Goal: Use online tool/utility: Use online tool/utility

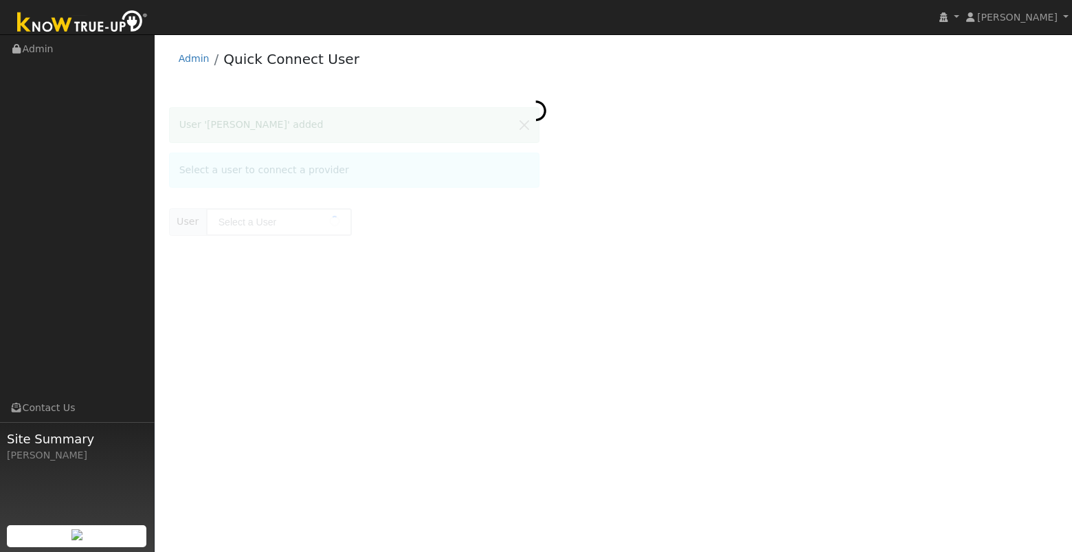
type input "[PERSON_NAME]"
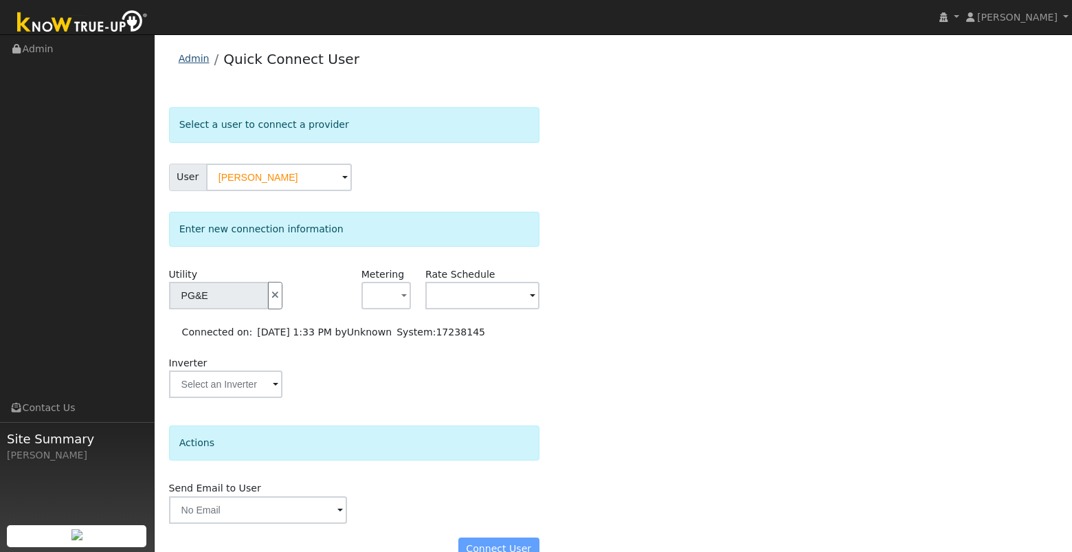
click at [188, 63] on link "Admin" at bounding box center [194, 58] width 31 height 11
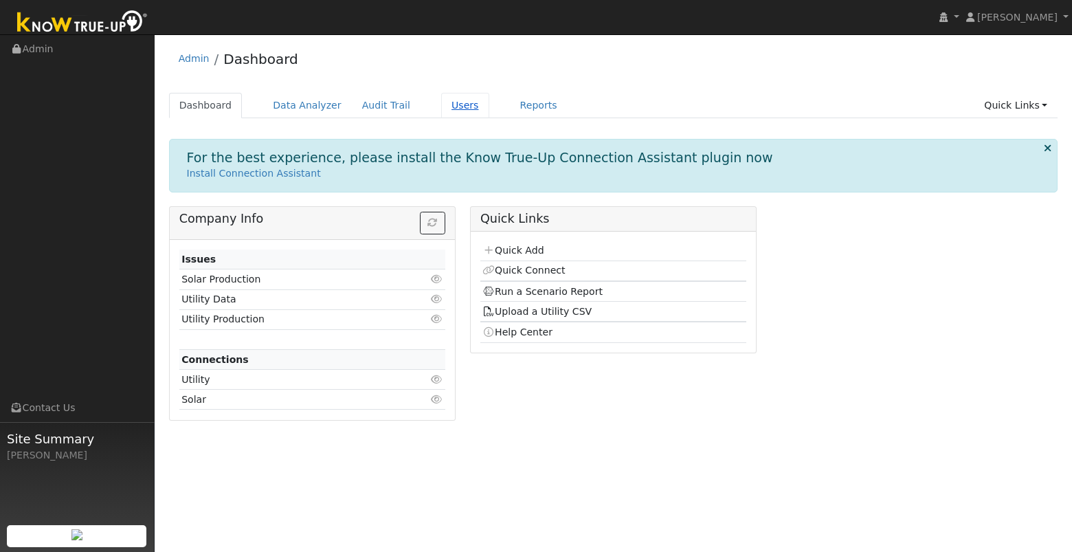
click at [457, 108] on link "Users" at bounding box center [465, 105] width 48 height 25
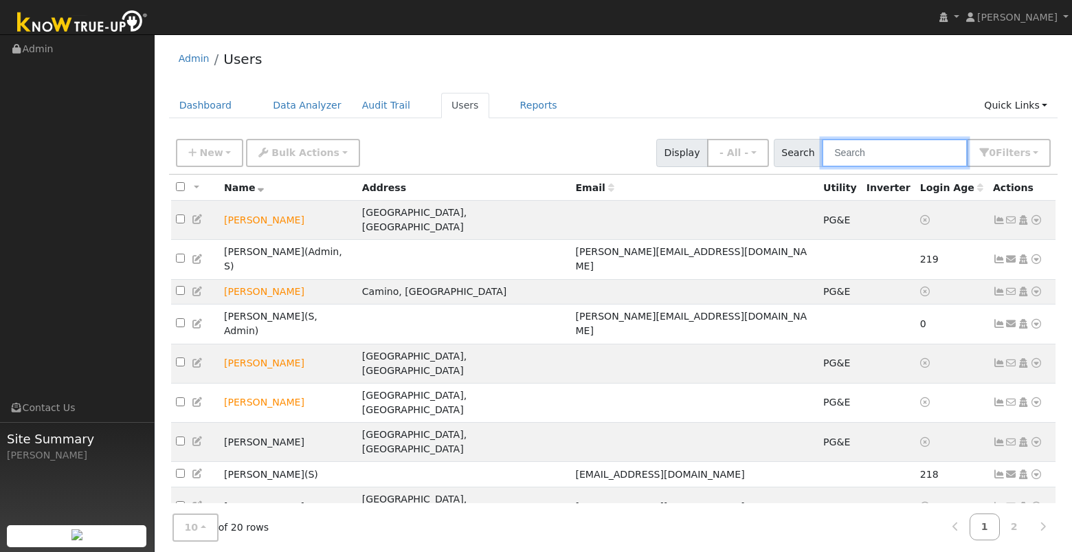
click at [916, 158] on input "text" at bounding box center [895, 153] width 146 height 28
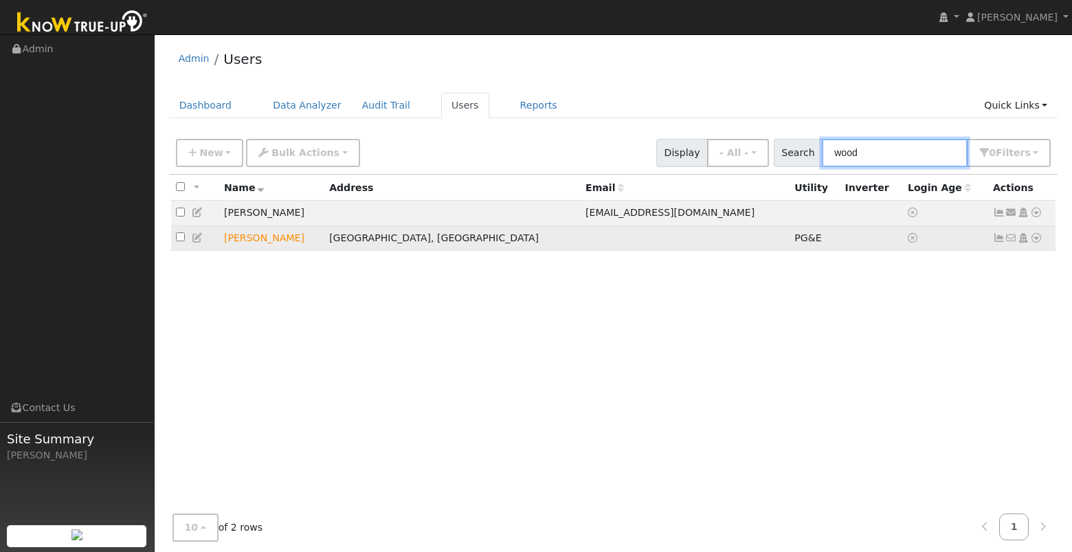
type input "wood"
click at [1039, 241] on icon at bounding box center [1036, 238] width 12 height 10
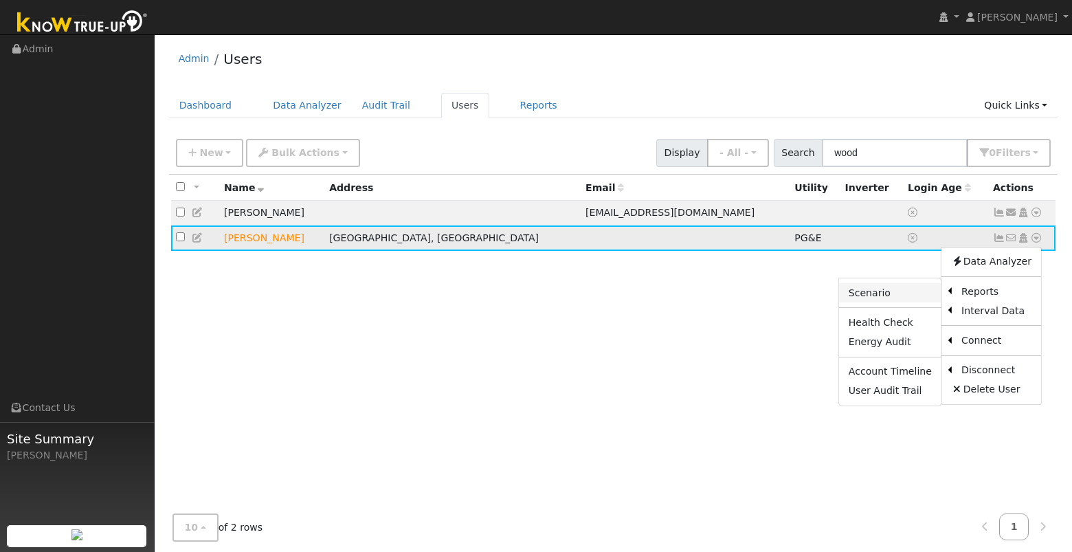
click at [900, 299] on link "Scenario" at bounding box center [890, 292] width 102 height 19
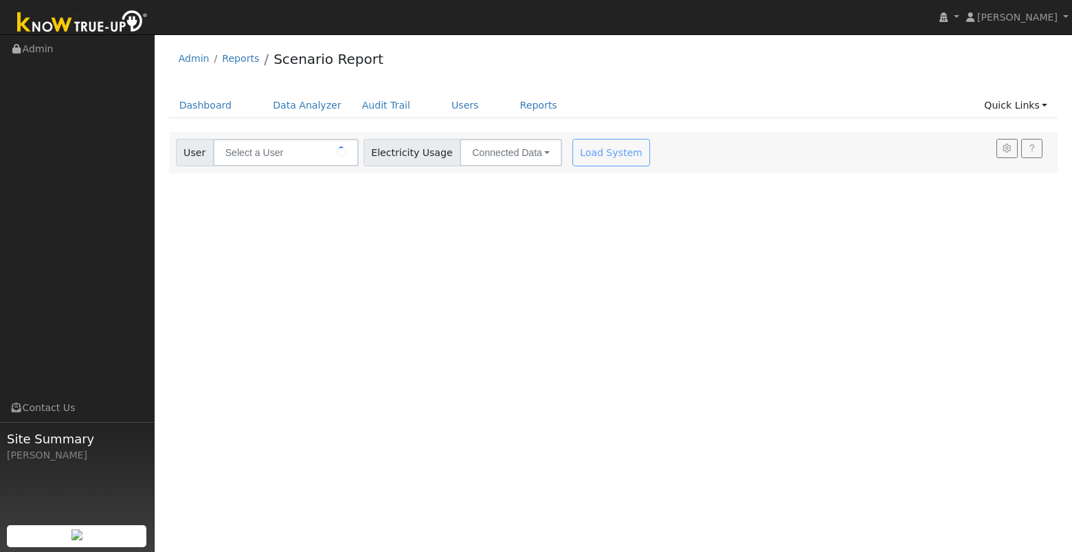
type input "[PERSON_NAME]"
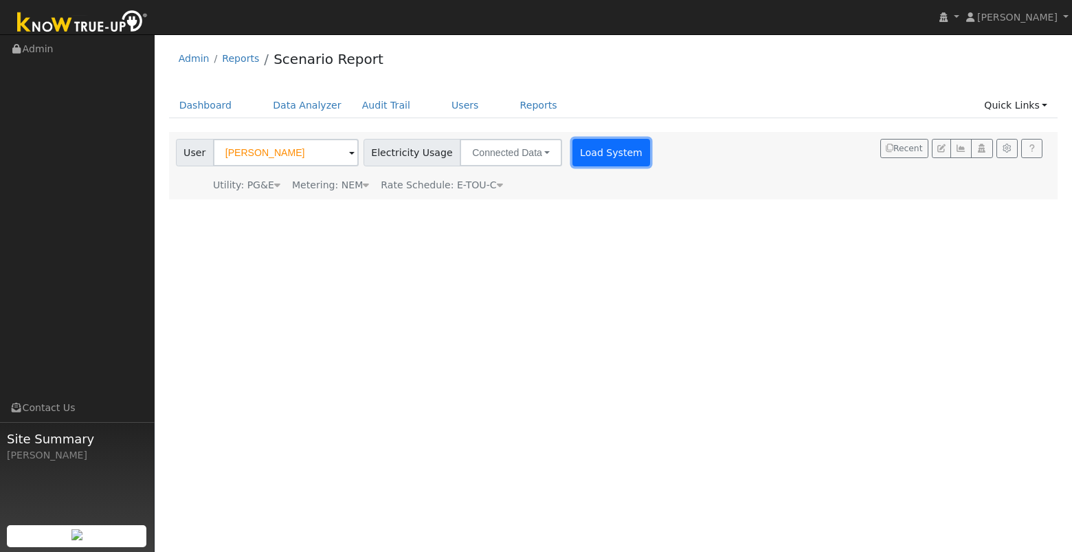
click at [588, 152] on button "Load System" at bounding box center [612, 152] width 78 height 27
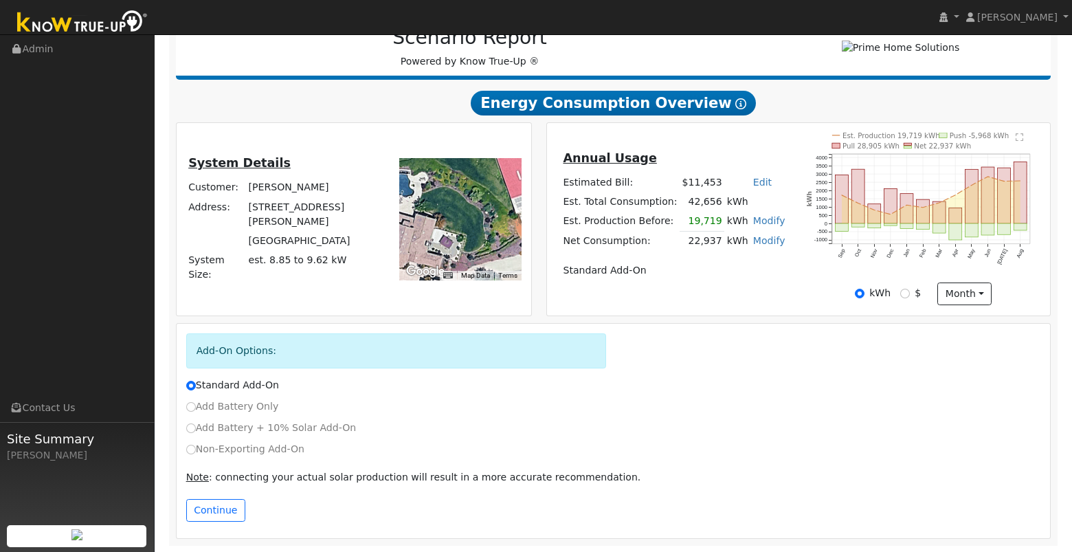
scroll to position [197, 0]
click at [192, 448] on input "Non-Exporting Add-On" at bounding box center [191, 449] width 10 height 10
radio input "true"
radio input "false"
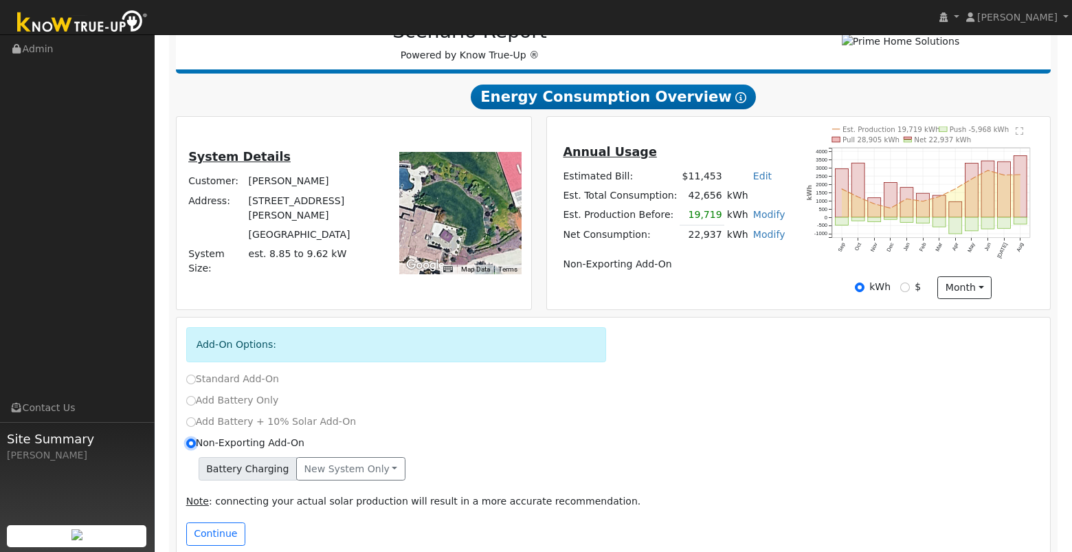
scroll to position [228, 0]
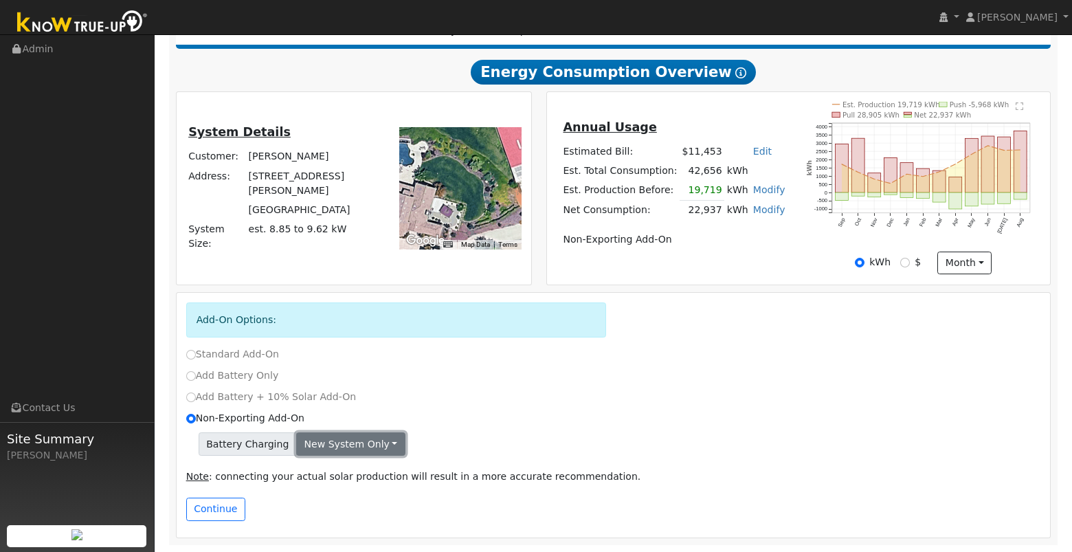
click at [382, 446] on button "New system only" at bounding box center [350, 443] width 109 height 23
click at [368, 468] on link "New system only" at bounding box center [348, 472] width 102 height 19
click at [217, 512] on button "Continue" at bounding box center [215, 509] width 59 height 23
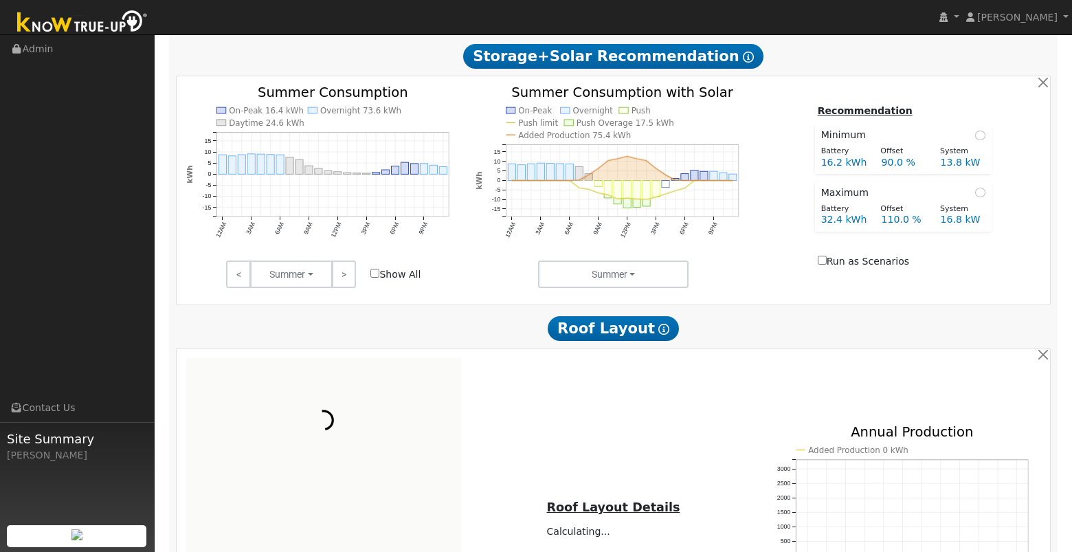
scroll to position [670, 0]
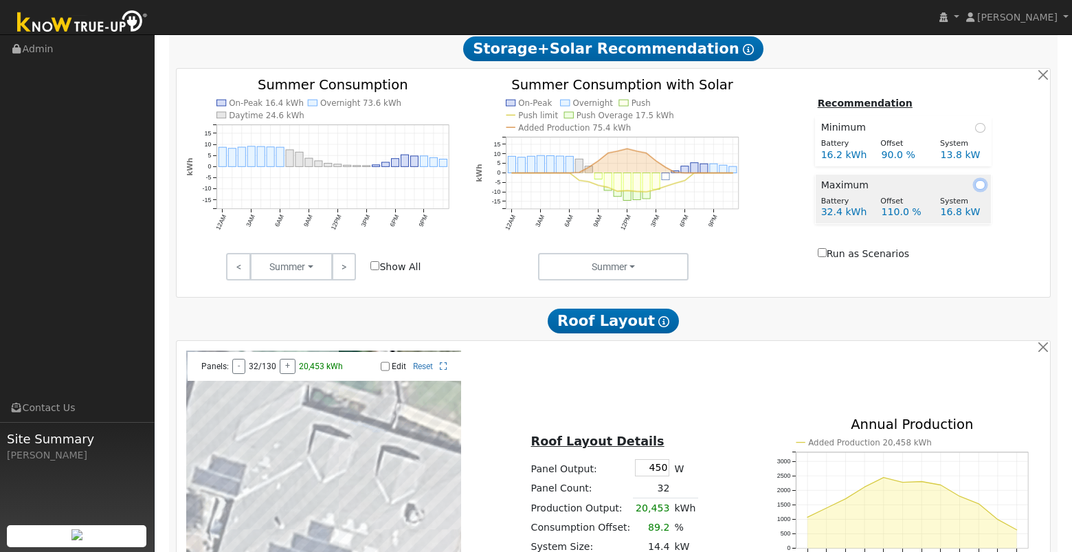
click at [981, 190] on input "radio" at bounding box center [980, 185] width 10 height 10
radio input "true"
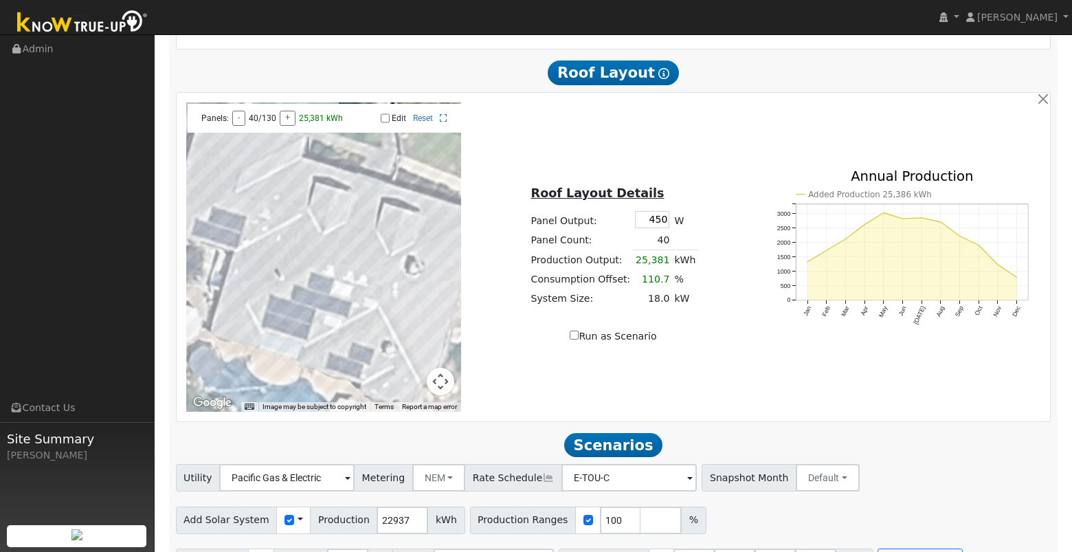
scroll to position [962, 0]
